Goal: Check status

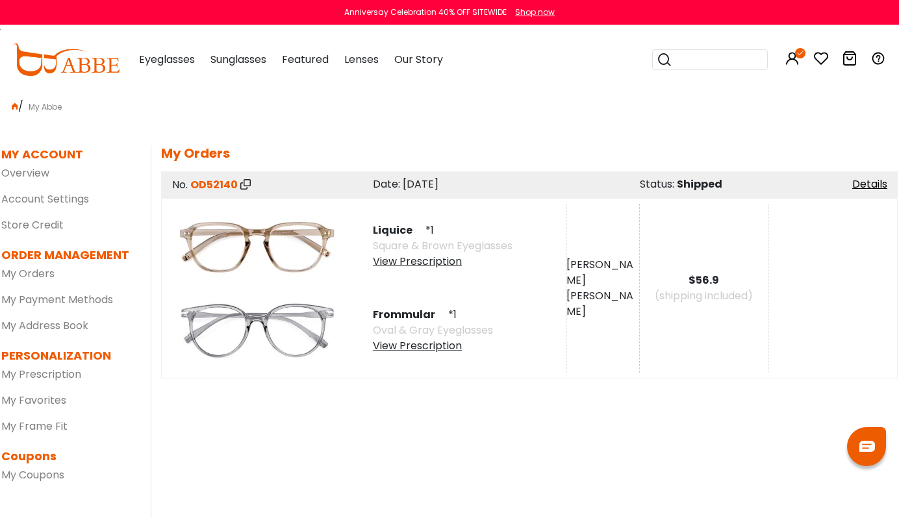
click at [869, 175] on div "No. OD52140 ******* Date: [DATE] Status: Shipped Details" at bounding box center [529, 185] width 737 height 27
click at [861, 184] on link "Details" at bounding box center [869, 184] width 35 height 15
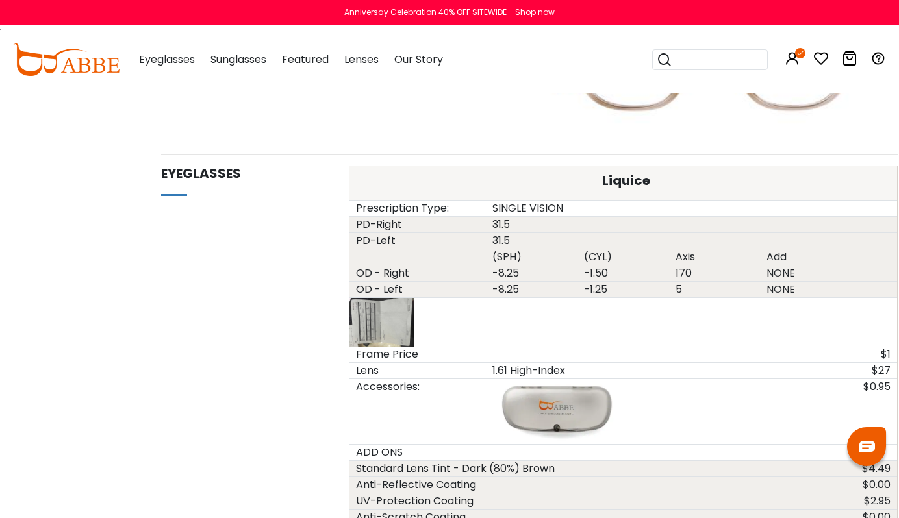
scroll to position [666, 0]
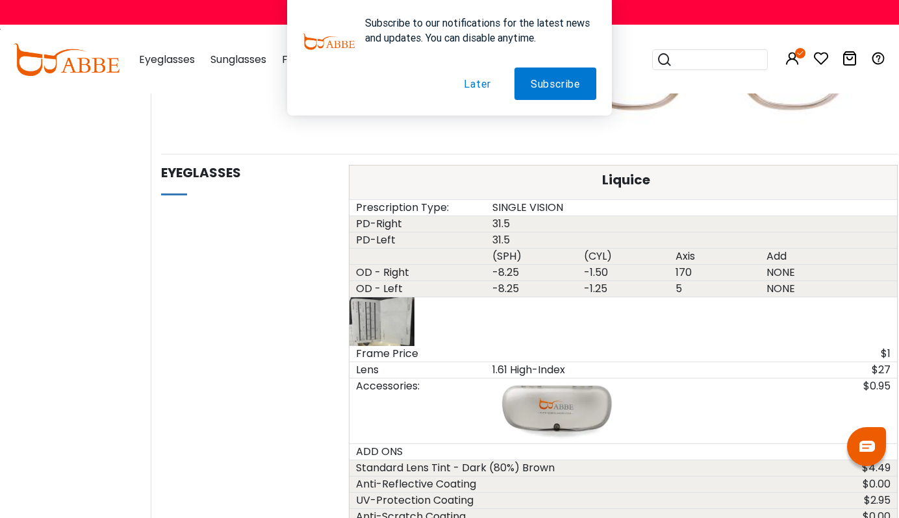
click at [457, 87] on button "Later" at bounding box center [477, 84] width 59 height 32
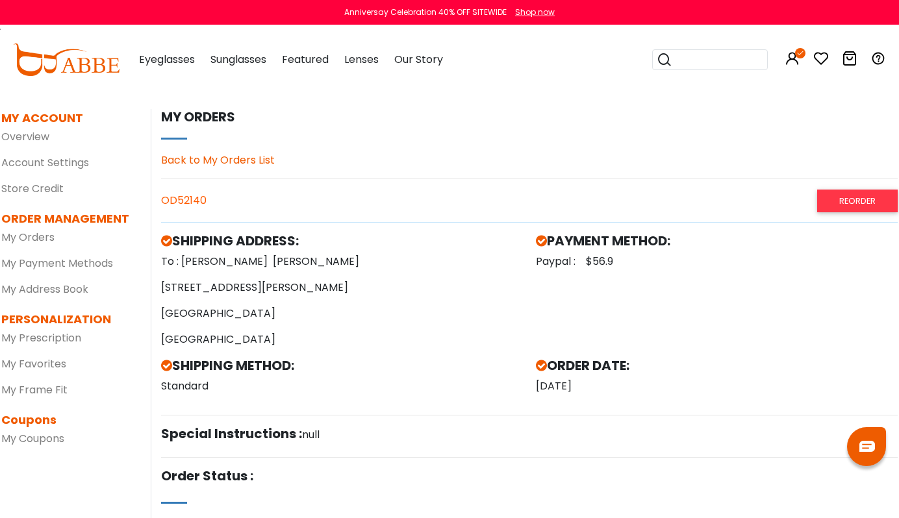
scroll to position [16, 0]
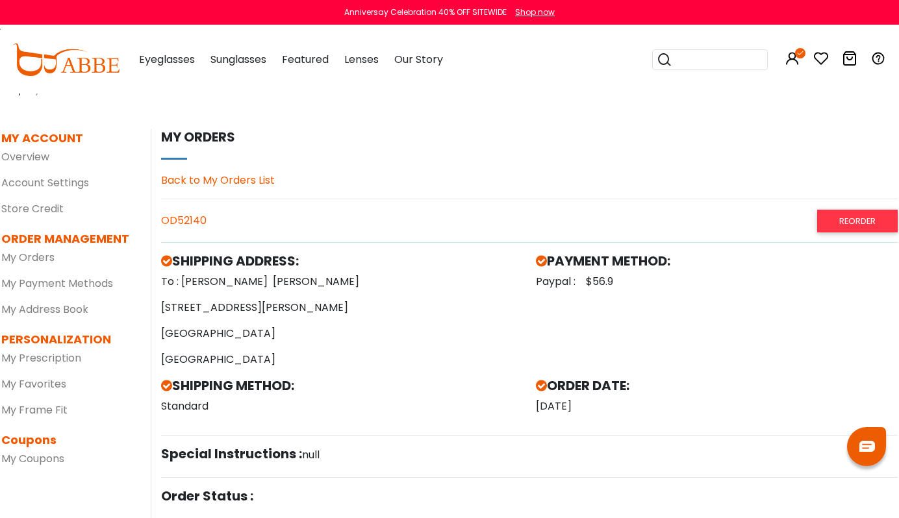
click at [176, 176] on link "Back to My Orders List" at bounding box center [218, 180] width 114 height 15
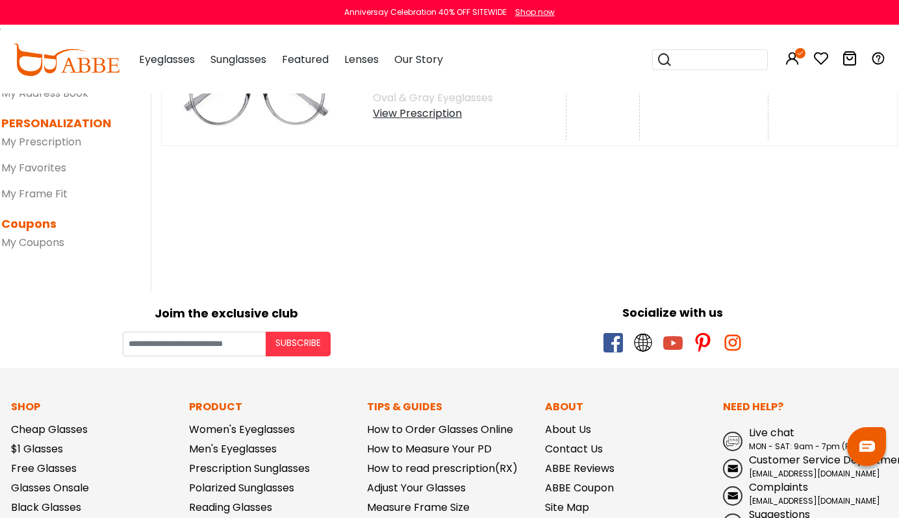
scroll to position [158, 0]
